Goal: Task Accomplishment & Management: Use online tool/utility

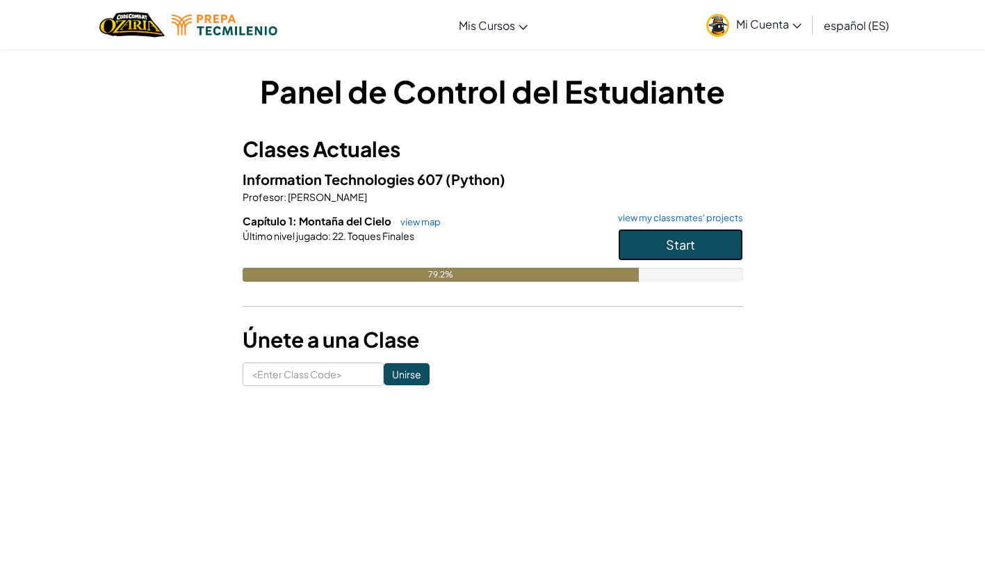
click at [669, 250] on span "Start" at bounding box center [680, 244] width 29 height 16
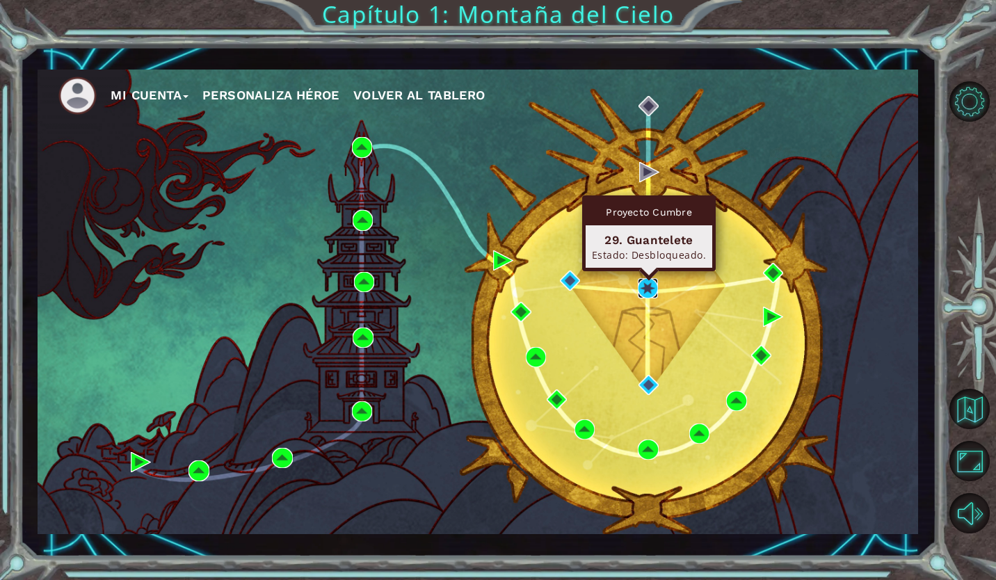
click at [647, 289] on img at bounding box center [648, 288] width 20 height 20
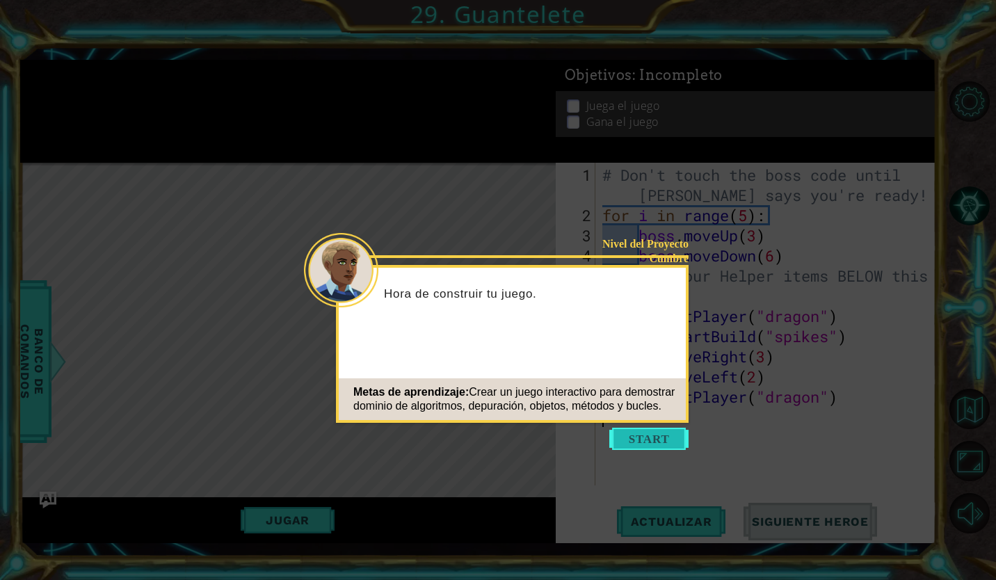
click at [649, 439] on button "Start" at bounding box center [648, 439] width 79 height 22
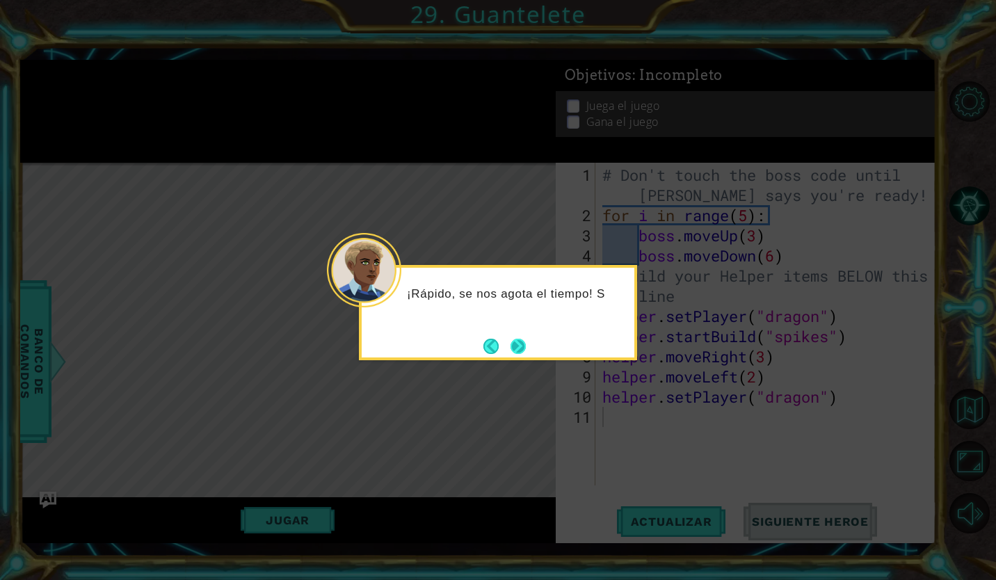
click at [517, 355] on button "Next" at bounding box center [518, 346] width 26 height 26
click at [519, 346] on button "Next" at bounding box center [518, 345] width 17 height 17
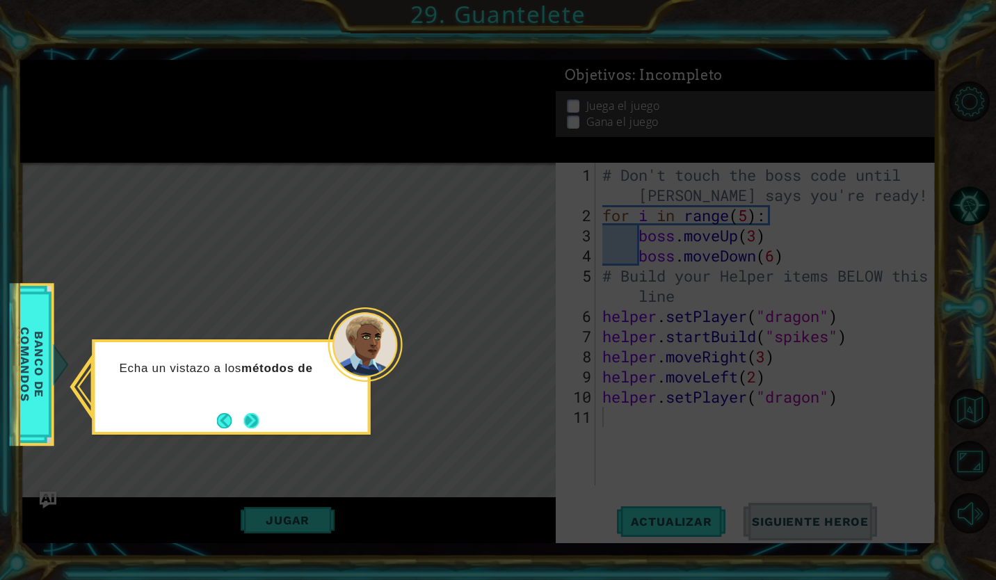
click at [252, 416] on button "Next" at bounding box center [251, 420] width 16 height 16
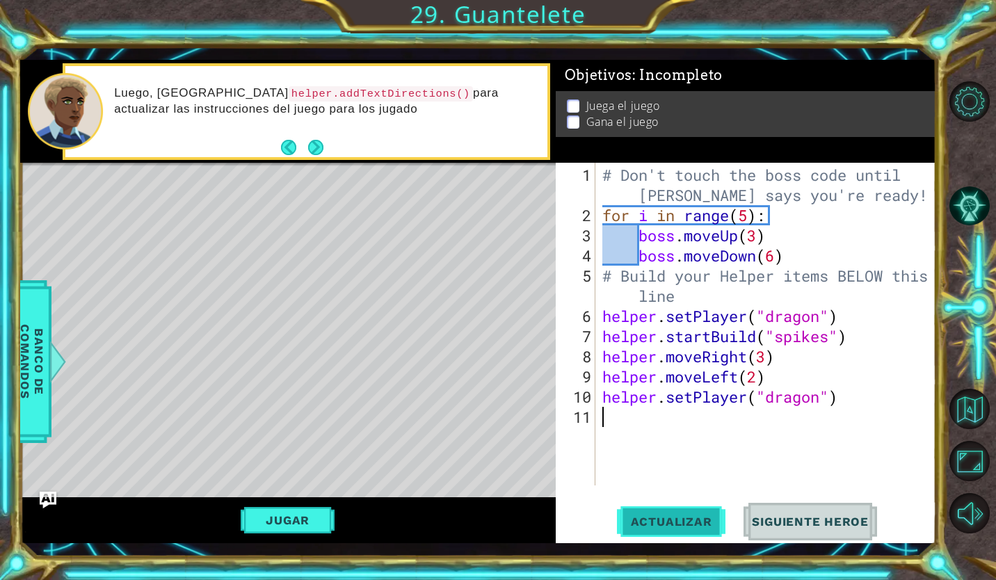
click at [690, 530] on button "Actualizar" at bounding box center [671, 522] width 109 height 38
click at [293, 514] on button "Jugar" at bounding box center [288, 520] width 94 height 26
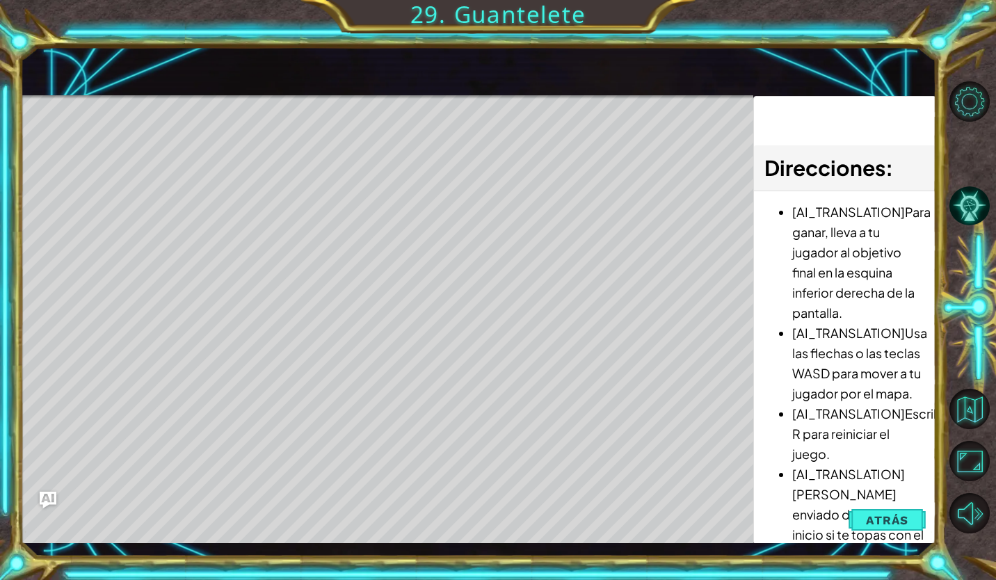
drag, startPoint x: 115, startPoint y: 177, endPoint x: 117, endPoint y: 245, distance: 67.5
click at [113, 233] on div "Level Map" at bounding box center [341, 300] width 642 height 410
click at [117, 245] on div "Level Map" at bounding box center [341, 300] width 642 height 410
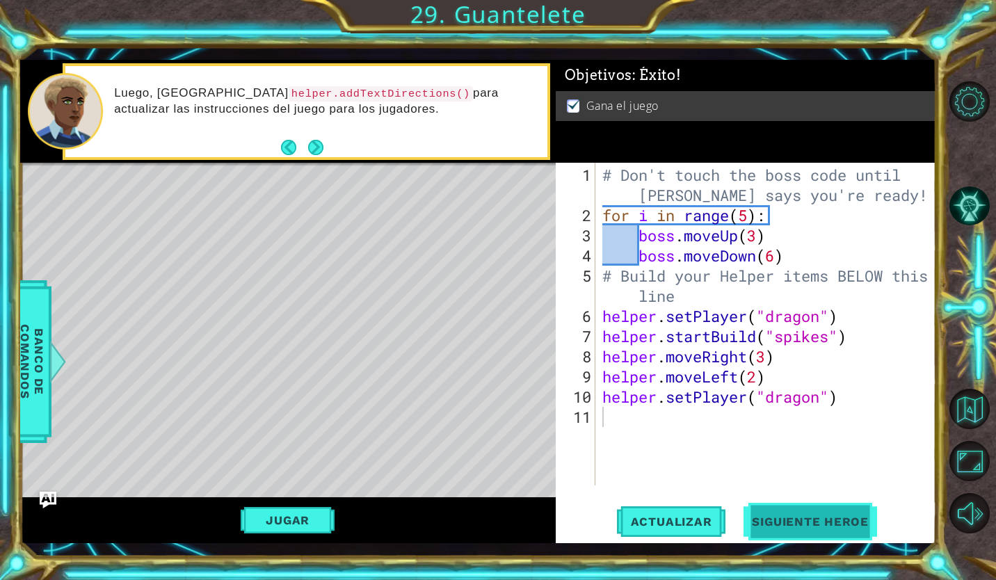
click at [804, 516] on span "Siguiente Heroe" at bounding box center [810, 522] width 145 height 14
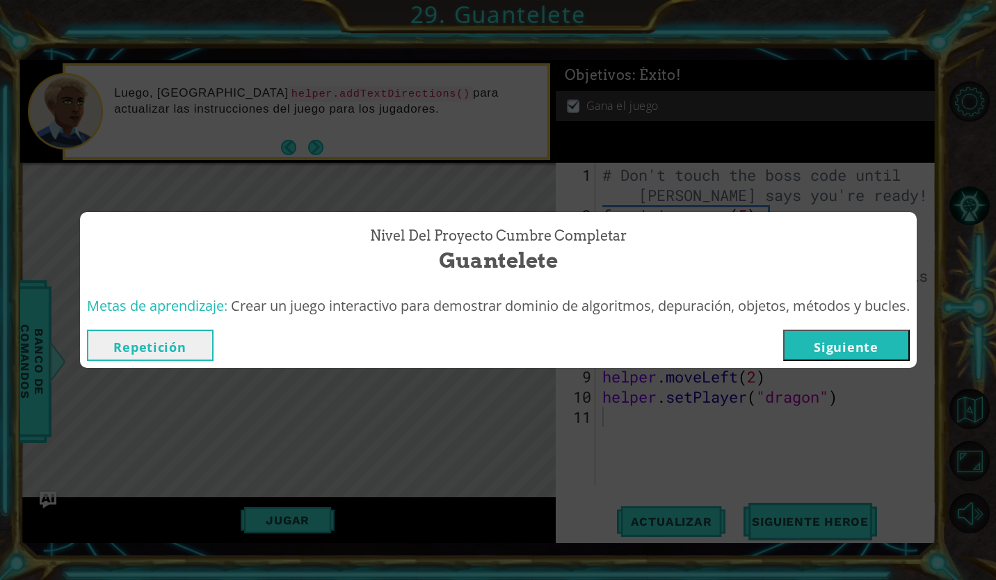
click at [825, 332] on button "Siguiente" at bounding box center [846, 345] width 127 height 31
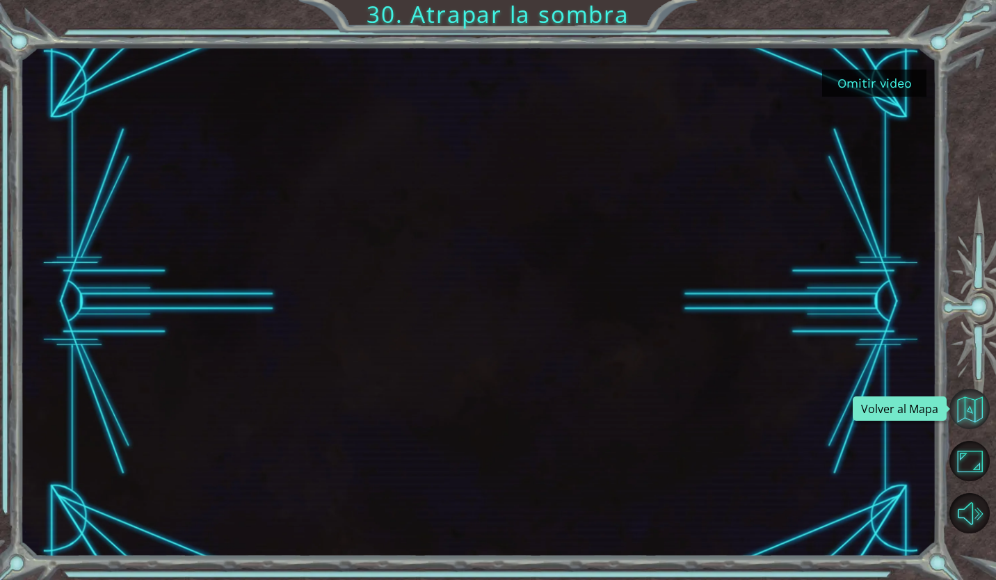
click at [973, 413] on button "Volver al Mapa" at bounding box center [969, 409] width 40 height 40
